Goal: Task Accomplishment & Management: Complete application form

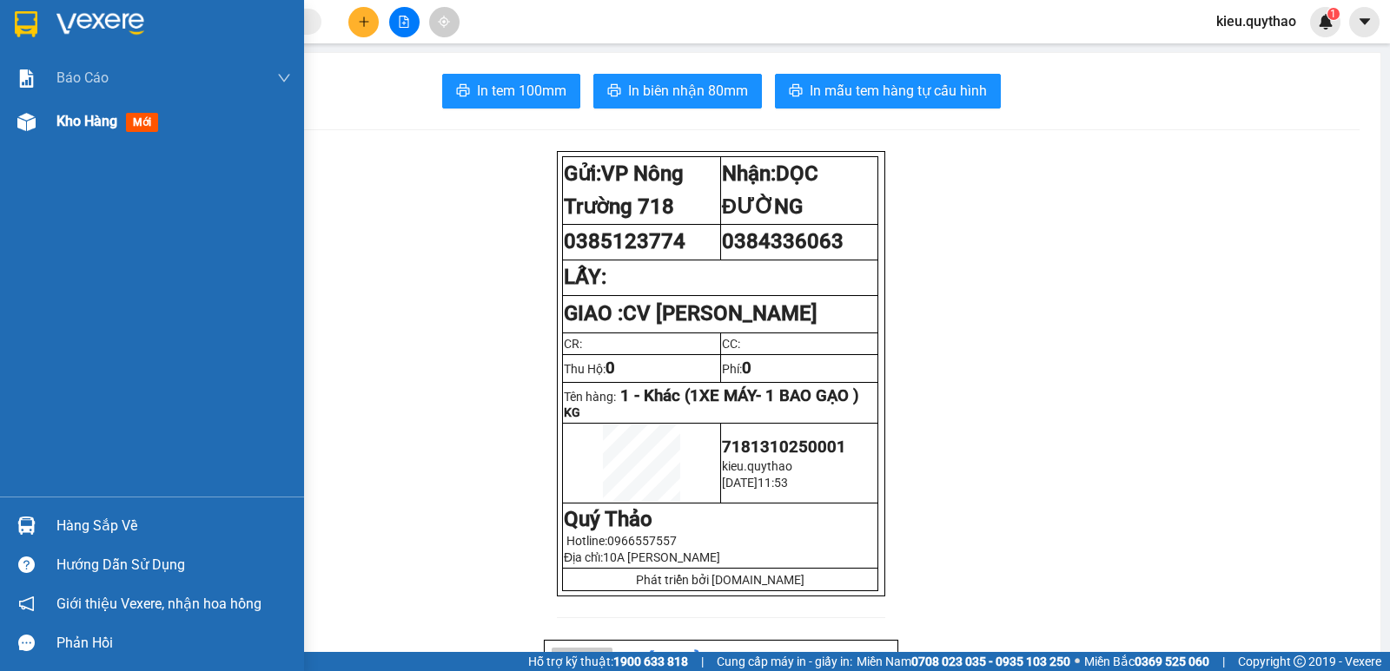
click at [32, 119] on img at bounding box center [26, 122] width 18 height 18
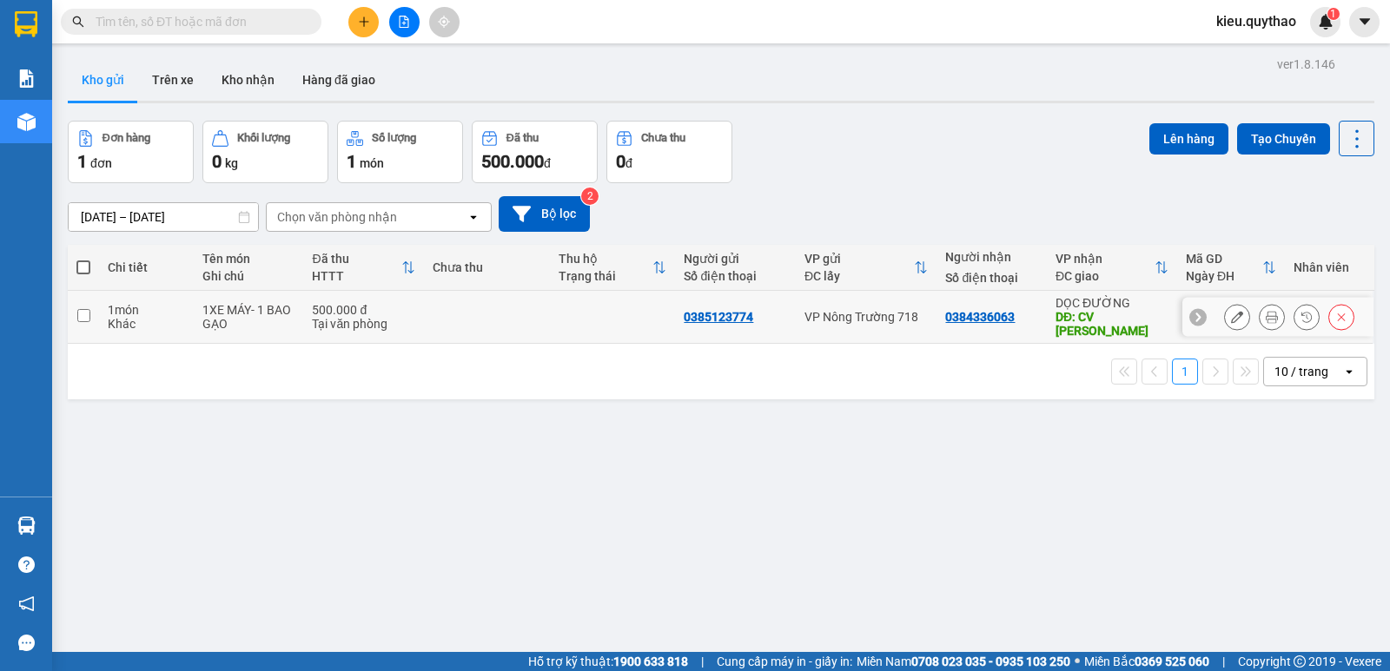
click at [1230, 310] on button at bounding box center [1237, 317] width 24 height 30
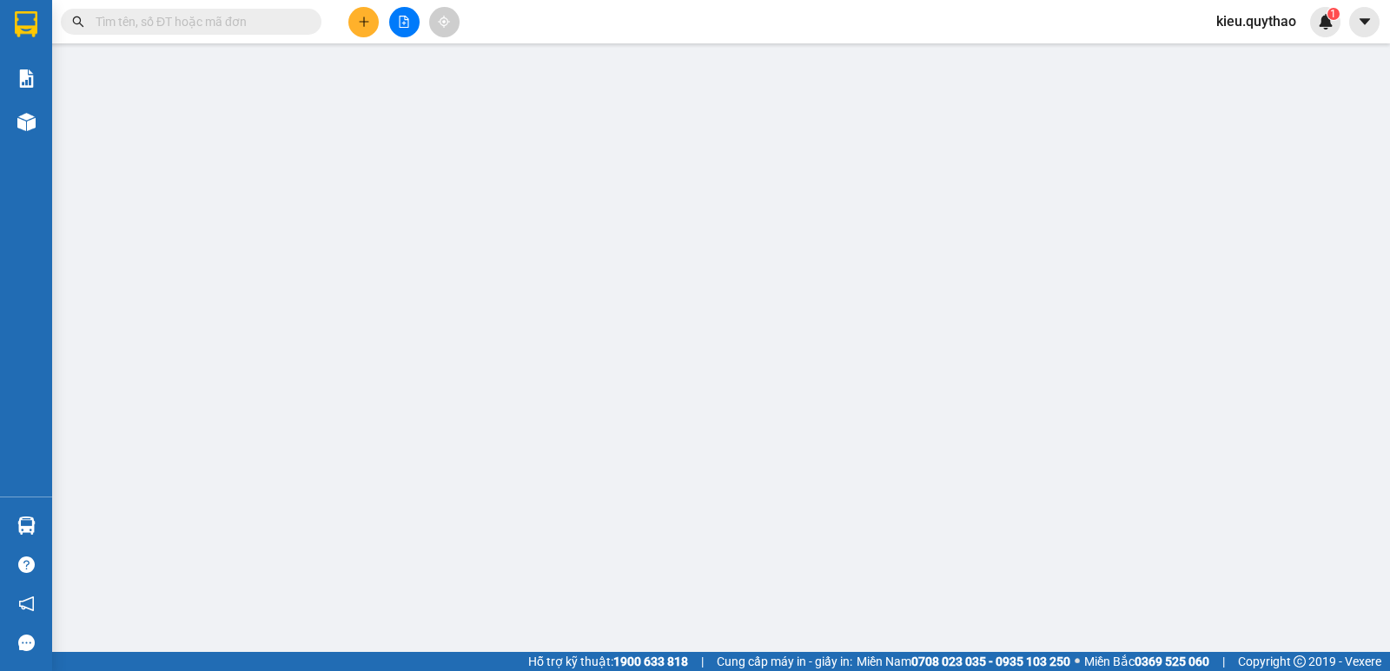
type input "0385123774"
type input "0384336063"
type input "CV [PERSON_NAME]"
type input "500.000"
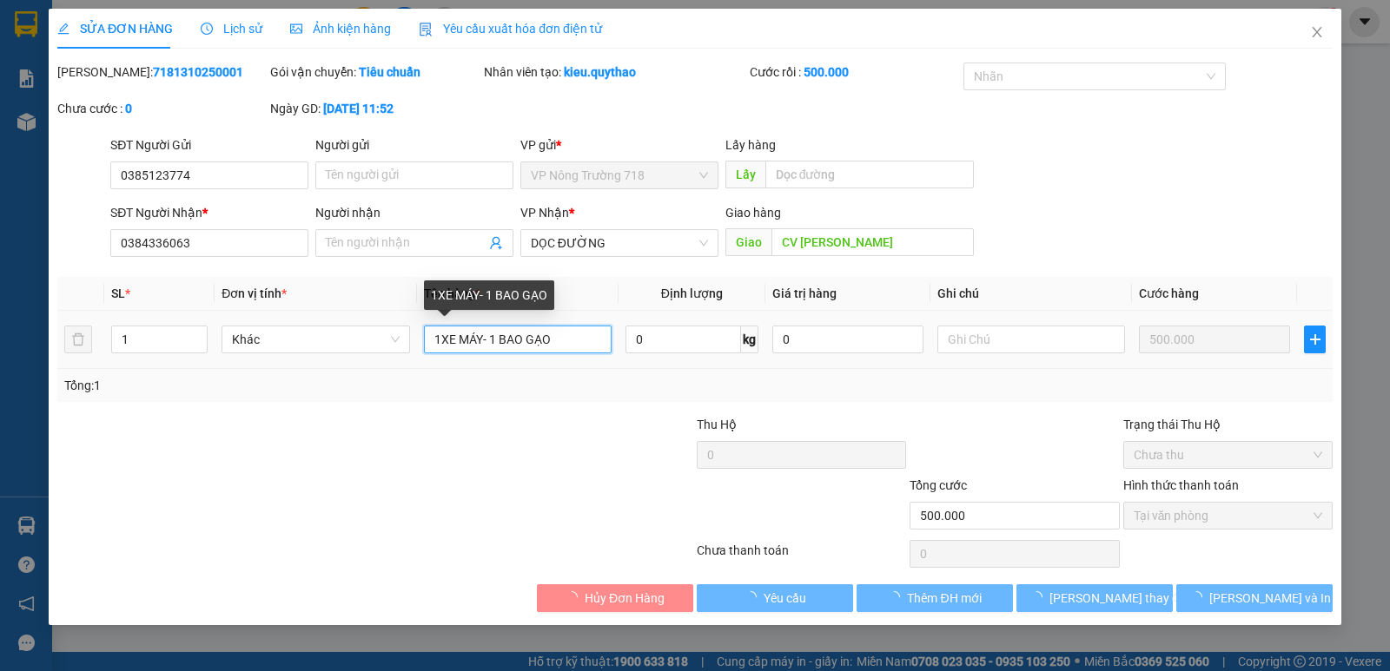
click at [569, 328] on input "1XE MÁY- 1 BAO GẠO" at bounding box center [518, 340] width 188 height 28
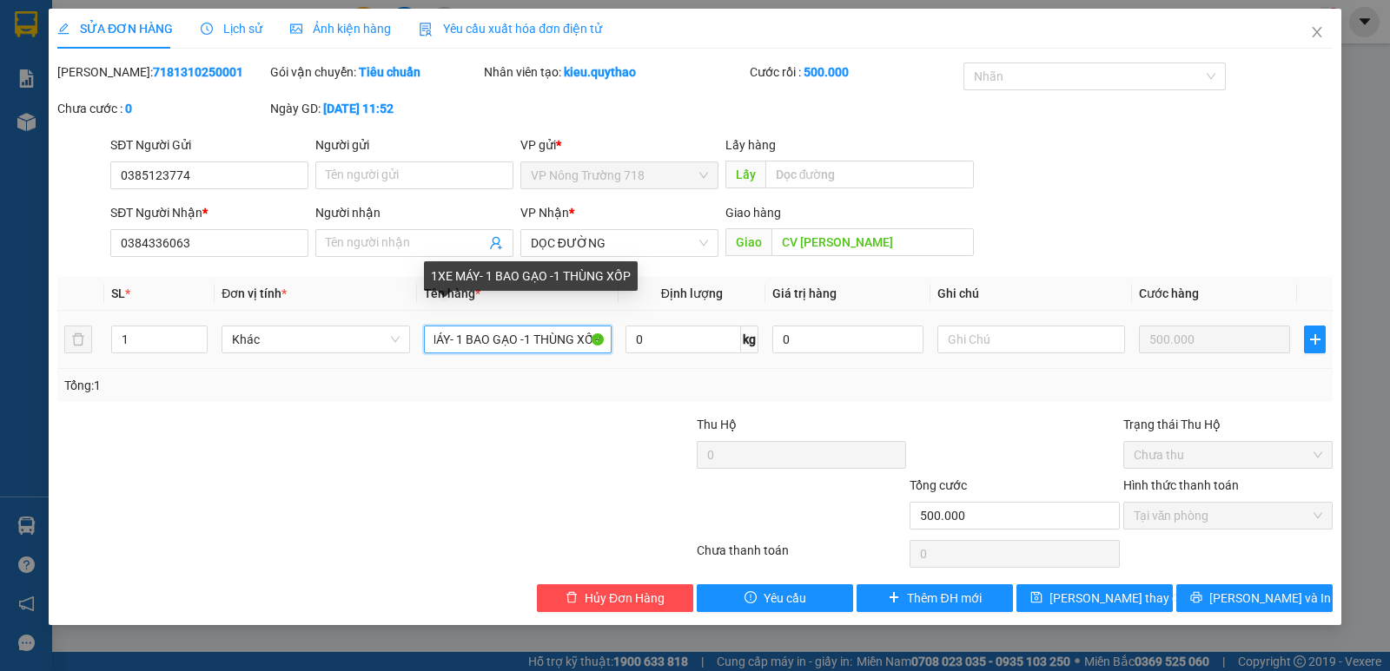
scroll to position [0, 40]
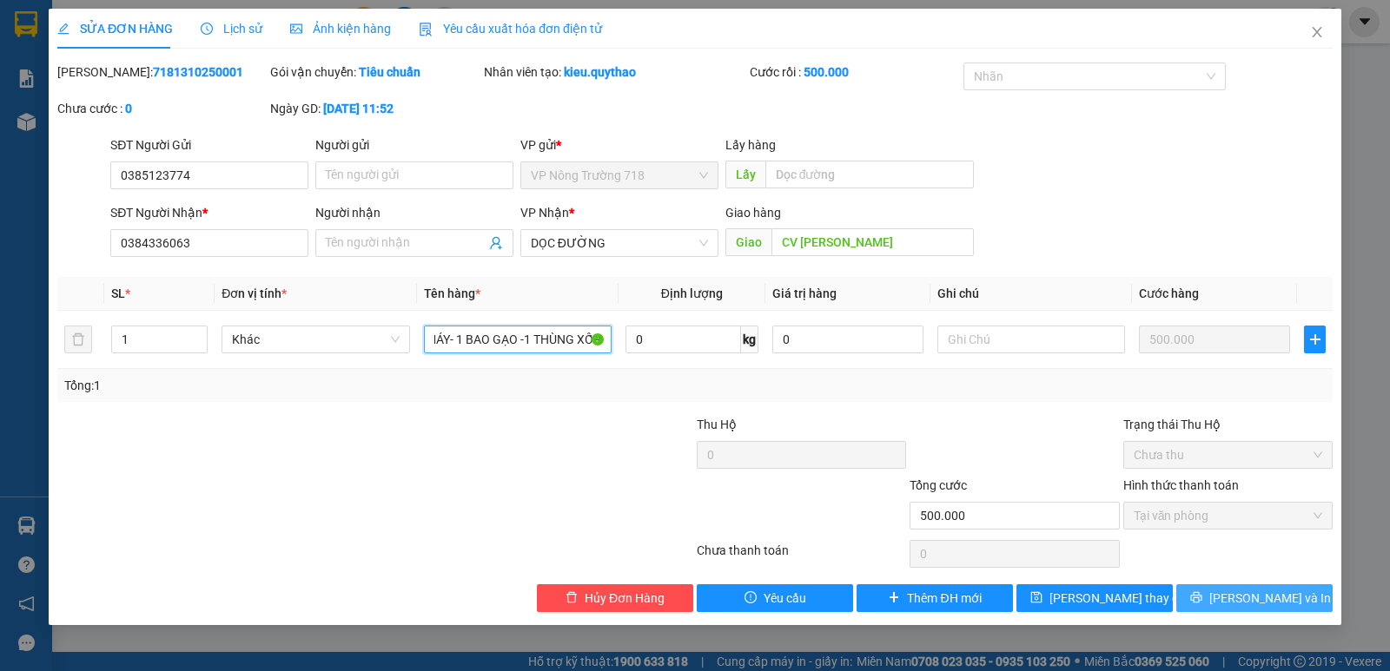
type input "1XE MÁY- 1 BAO GẠO -1 THÙNG XỐP"
click at [1302, 598] on button "[PERSON_NAME] và In" at bounding box center [1254, 598] width 156 height 28
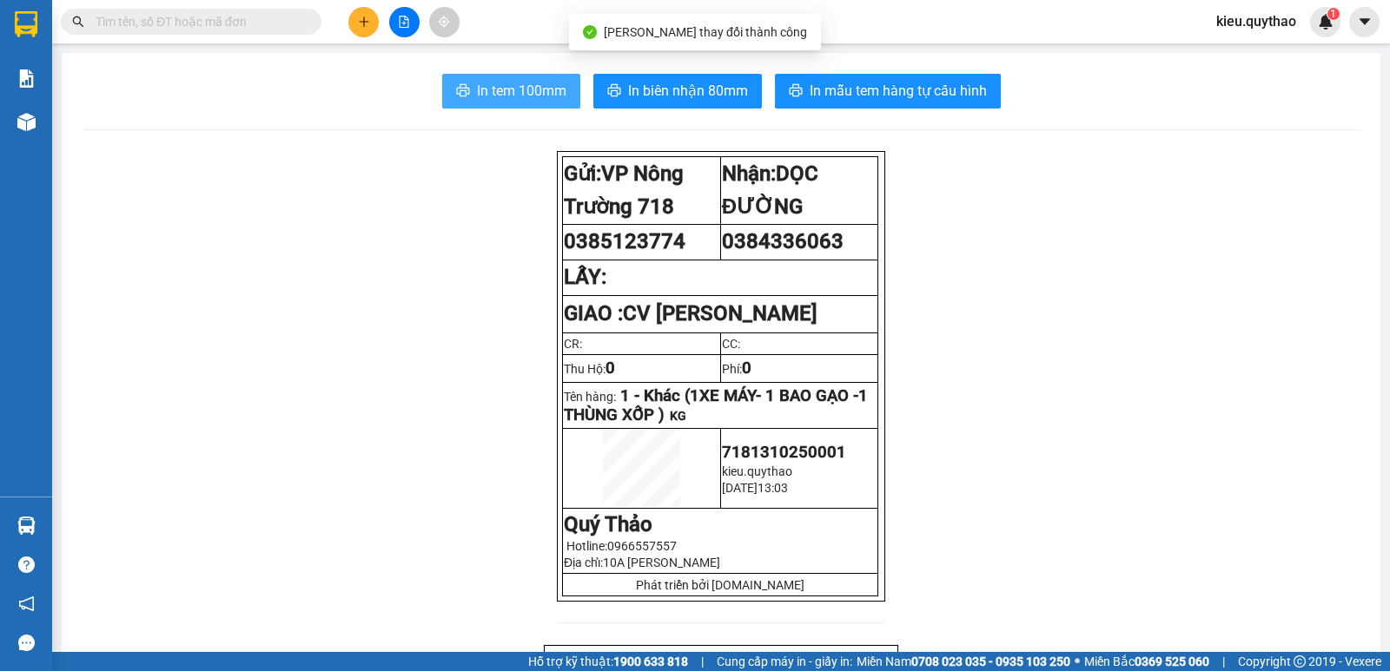
click at [540, 90] on span "In tem 100mm" at bounding box center [521, 91] width 89 height 22
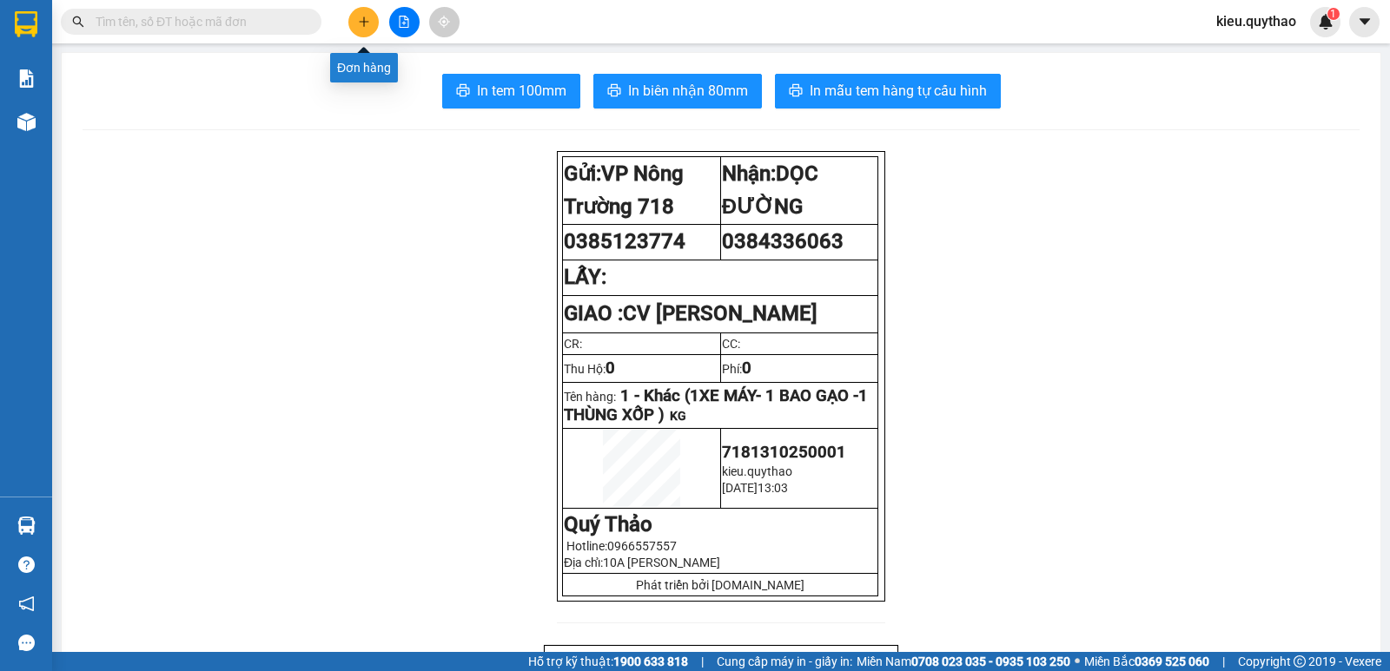
click at [358, 24] on icon "plus" at bounding box center [364, 22] width 12 height 12
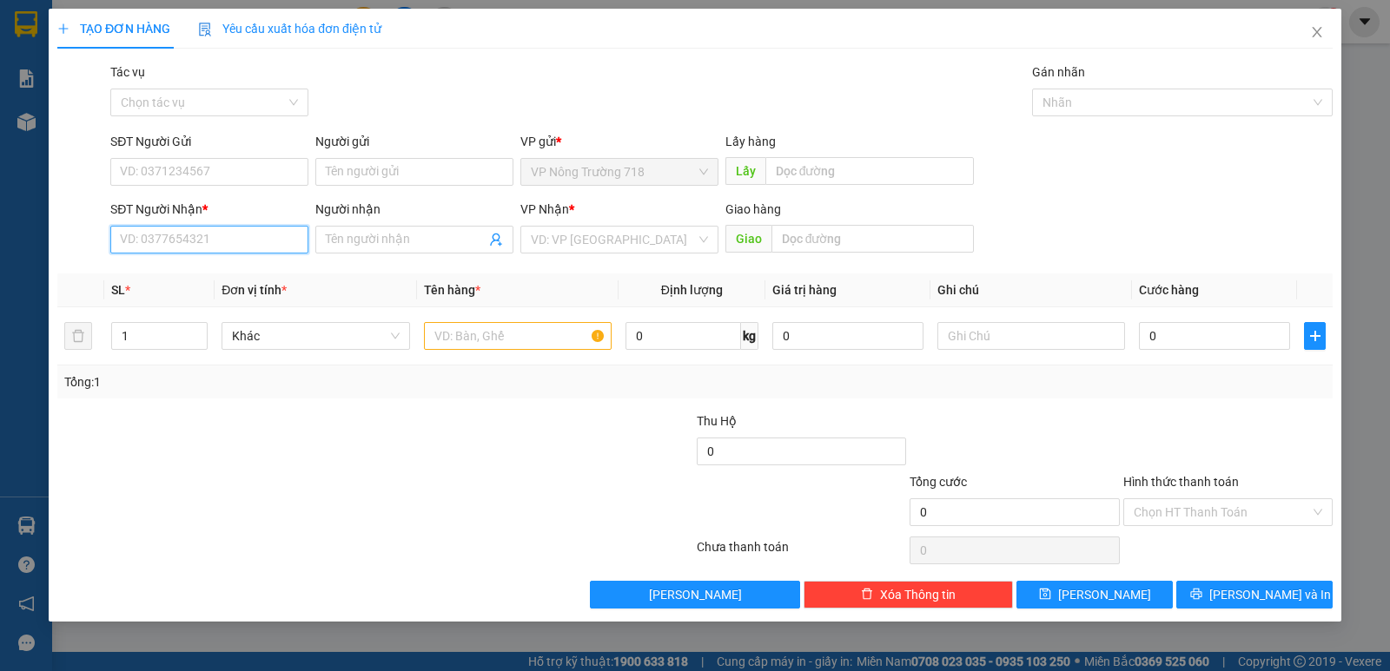
click at [211, 238] on input "SĐT Người Nhận *" at bounding box center [209, 240] width 198 height 28
type input "0368395681"
click at [267, 279] on div "0368395681" at bounding box center [209, 274] width 177 height 19
type input "HỘI NGHĨA"
type input "0368395681"
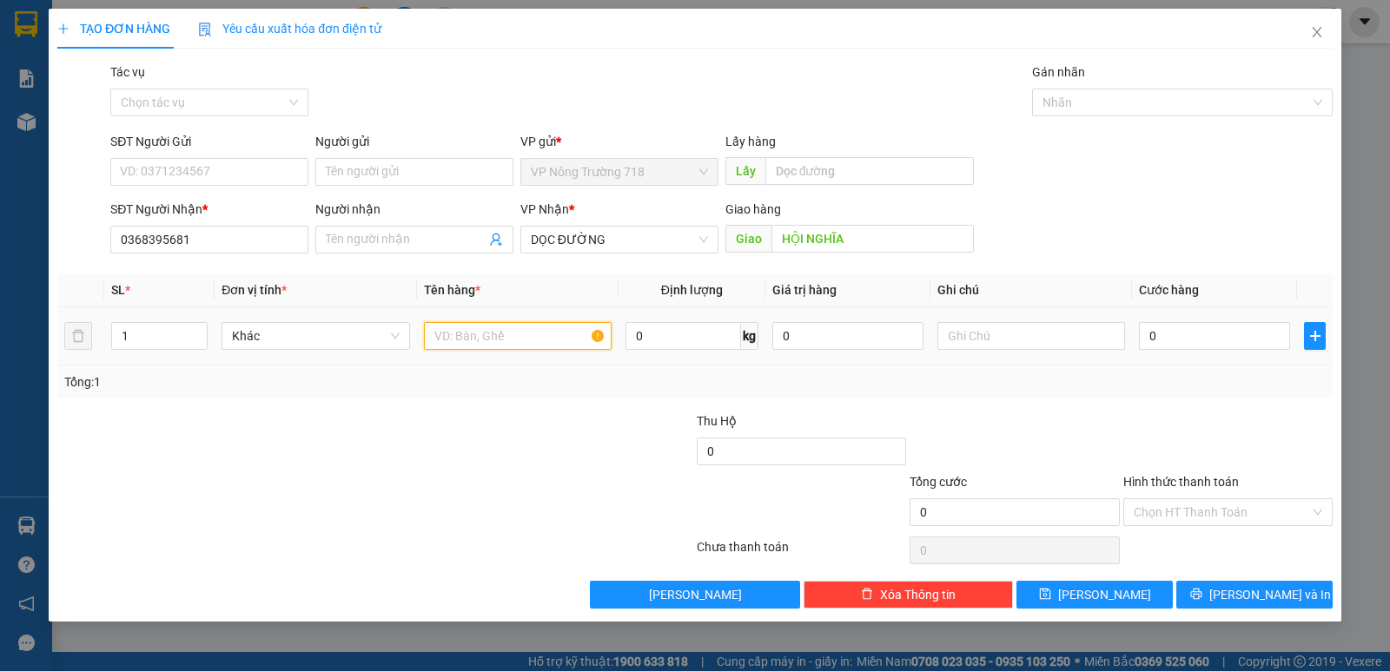
click at [507, 340] on input "text" at bounding box center [518, 336] width 188 height 28
type input "1 TÚI NHỰA TRẮNG"
click at [1197, 335] on input "0" at bounding box center [1214, 336] width 151 height 28
click at [1148, 333] on input "0" at bounding box center [1214, 336] width 151 height 28
type input "50"
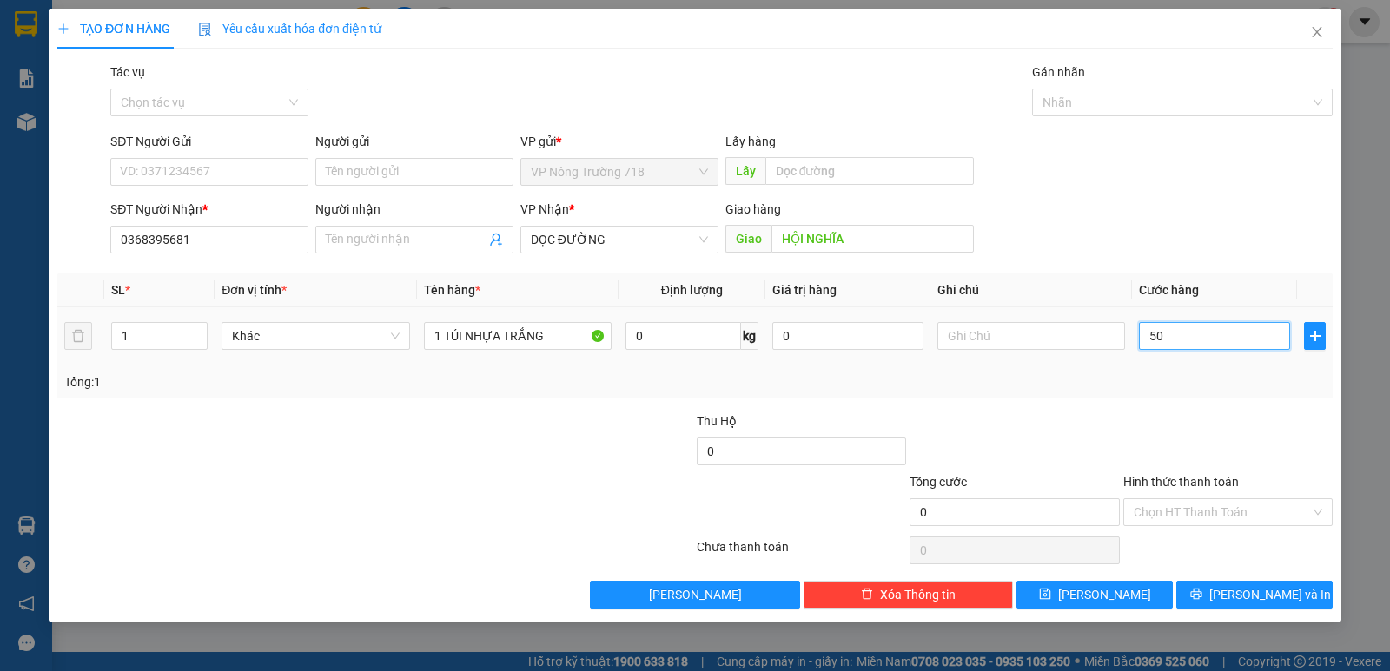
type input "50"
type input "500"
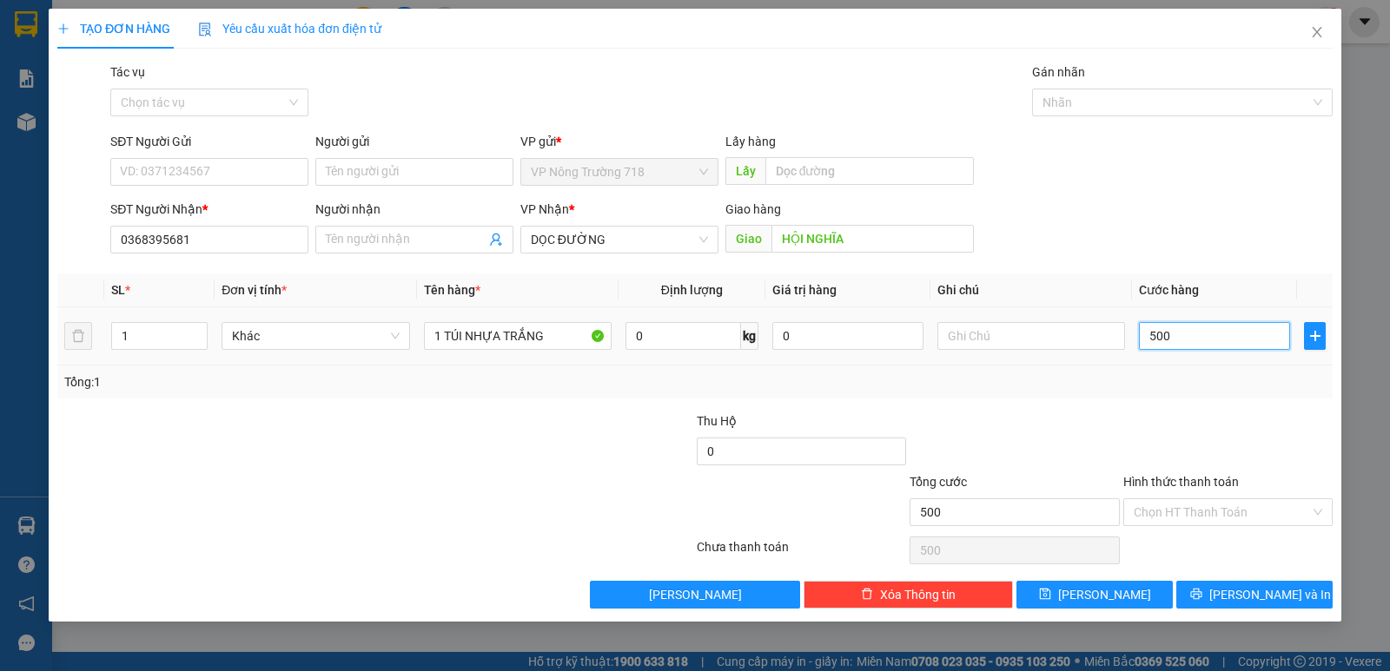
type input "5.000"
type input "50.000"
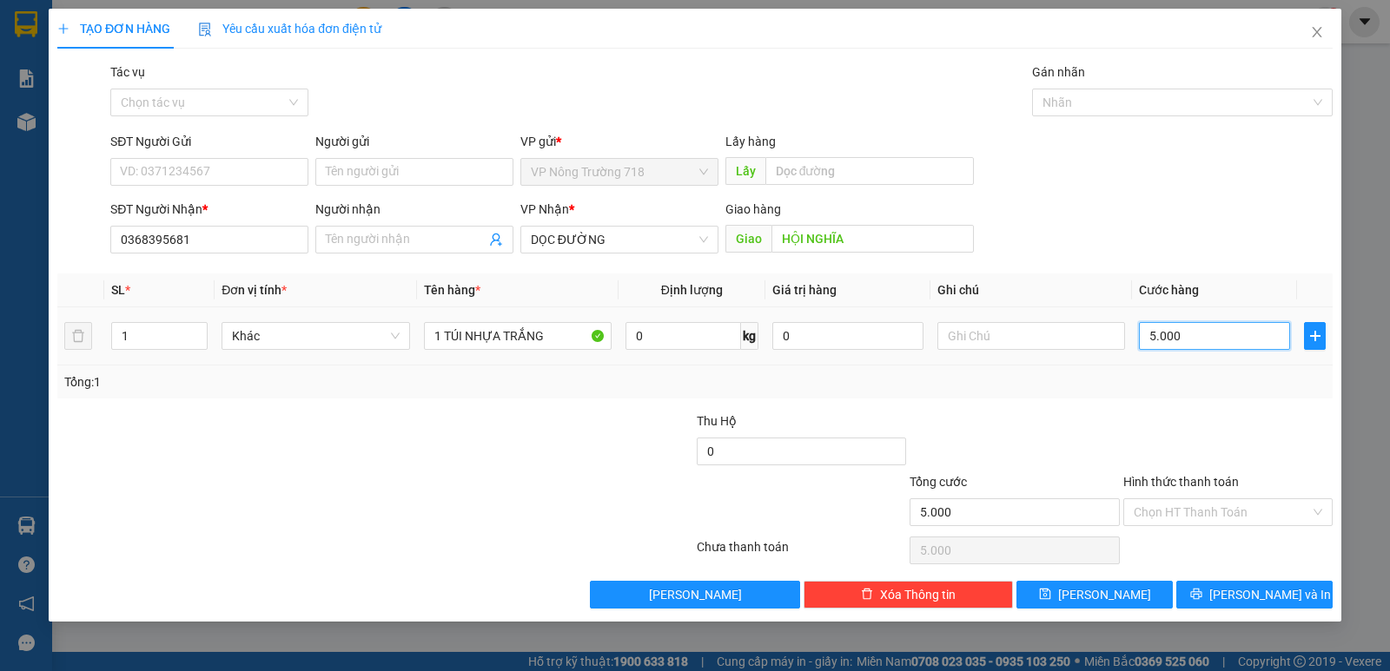
type input "50.000"
click at [1300, 588] on button "[PERSON_NAME] và In" at bounding box center [1254, 595] width 156 height 28
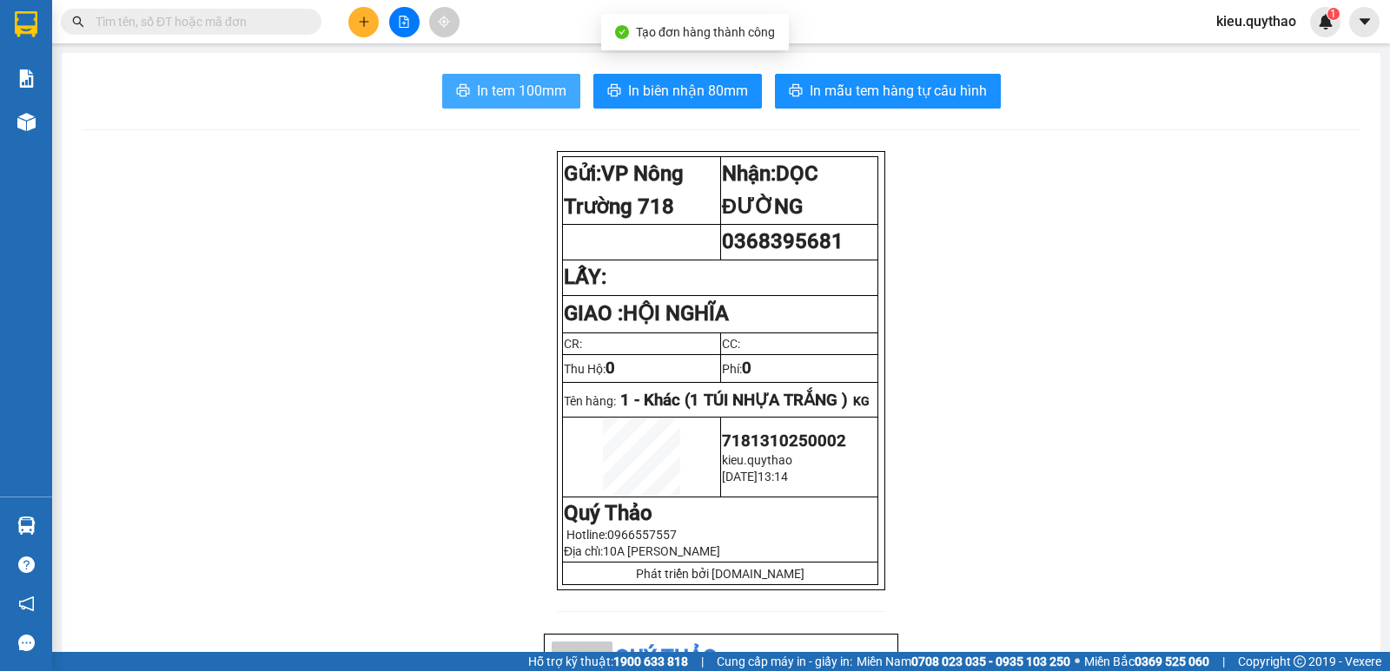
click at [553, 88] on span "In tem 100mm" at bounding box center [521, 91] width 89 height 22
